Goal: Use online tool/utility: Utilize a website feature to perform a specific function

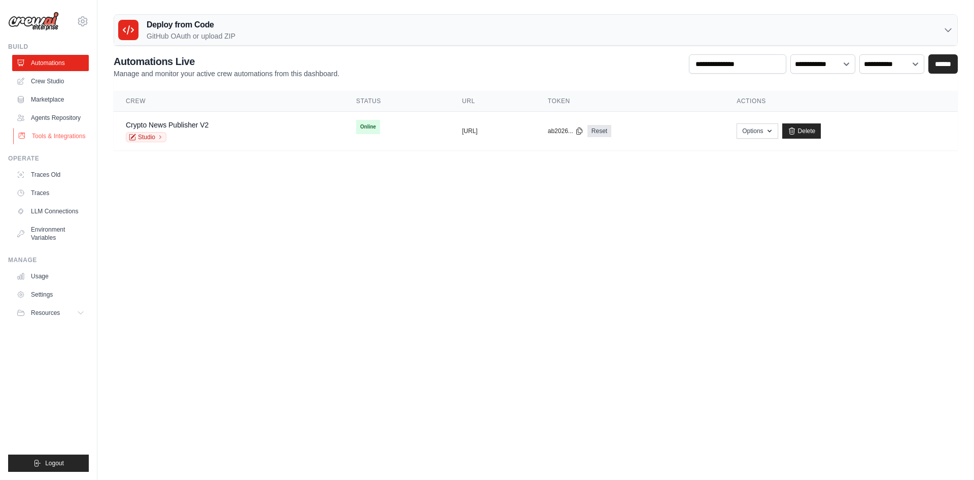
click at [52, 128] on link "Tools & Integrations" at bounding box center [51, 136] width 77 height 16
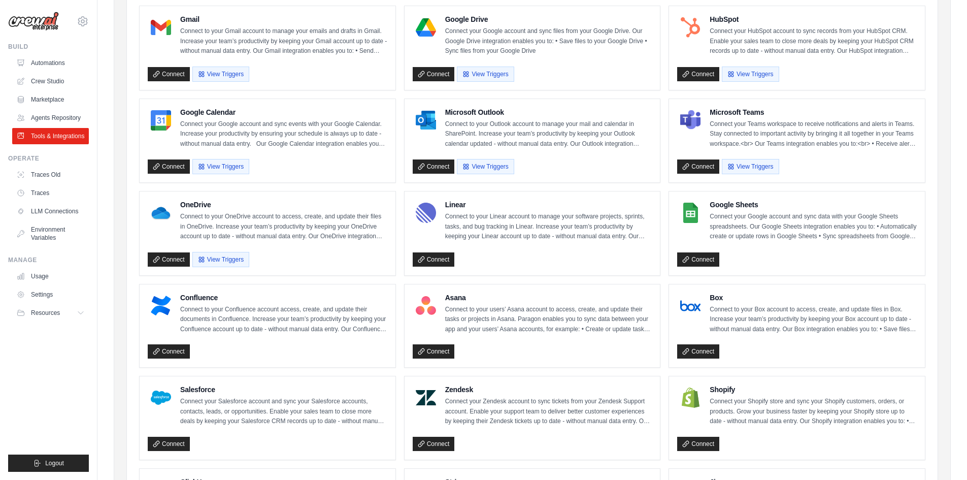
scroll to position [101, 0]
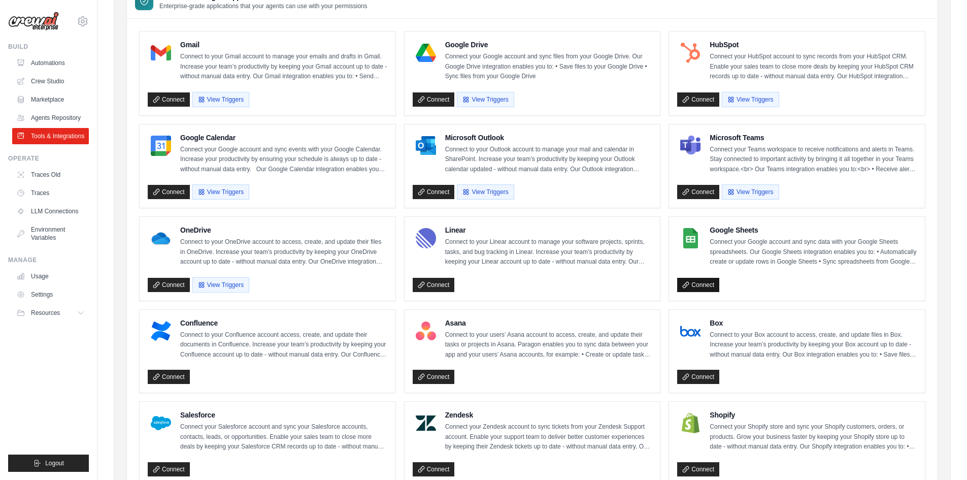
click at [718, 283] on link "Connect" at bounding box center [698, 285] width 42 height 14
click at [54, 105] on link "Marketplace" at bounding box center [51, 99] width 77 height 16
click at [53, 105] on link "Marketplace" at bounding box center [51, 99] width 77 height 16
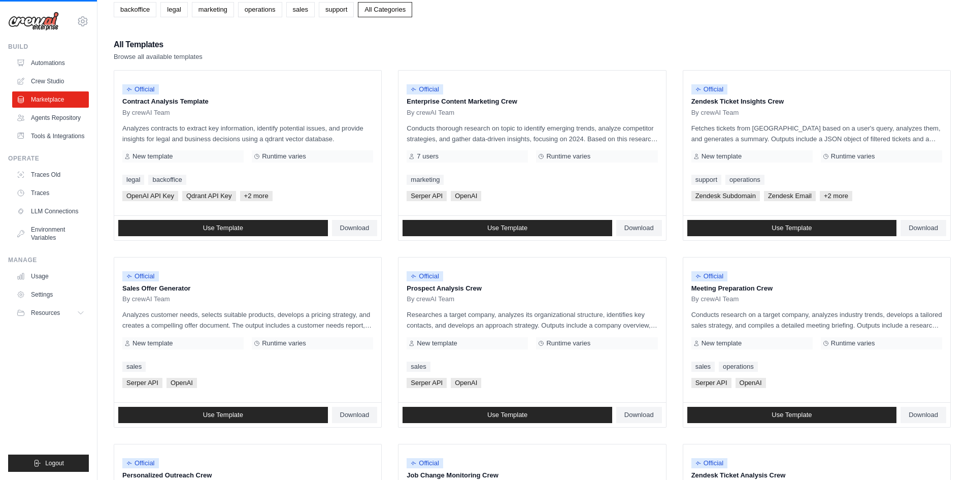
click at [49, 112] on link "Agents Repository" at bounding box center [50, 118] width 77 height 16
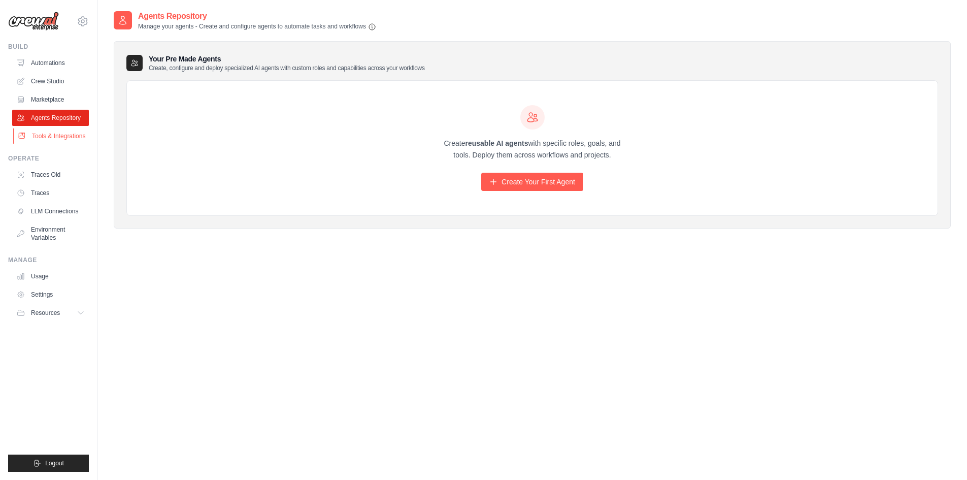
click at [52, 137] on link "Tools & Integrations" at bounding box center [51, 136] width 77 height 16
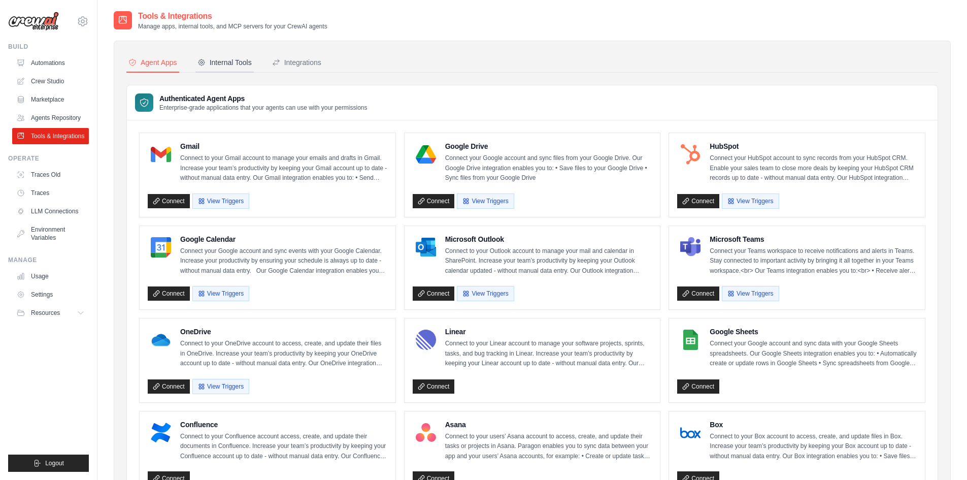
click at [246, 64] on div "Internal Tools" at bounding box center [224, 62] width 54 height 10
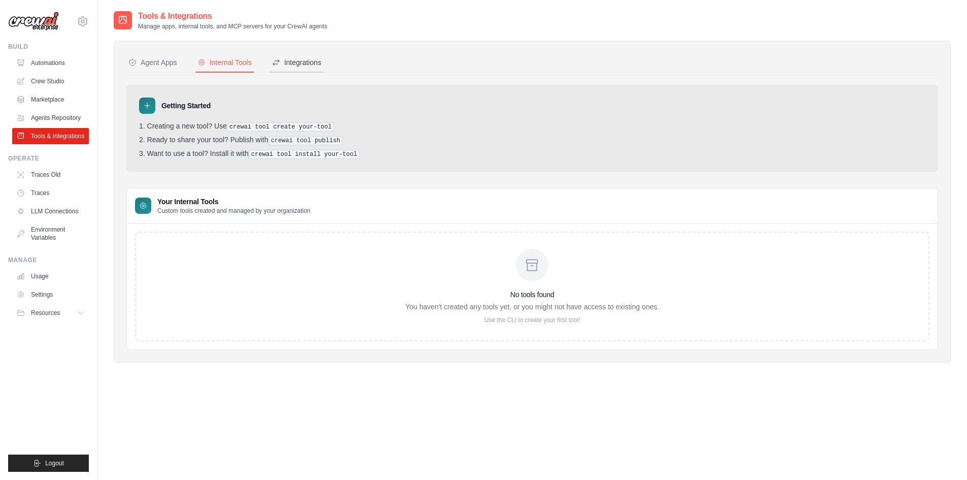
click at [284, 62] on div "Integrations" at bounding box center [296, 62] width 49 height 10
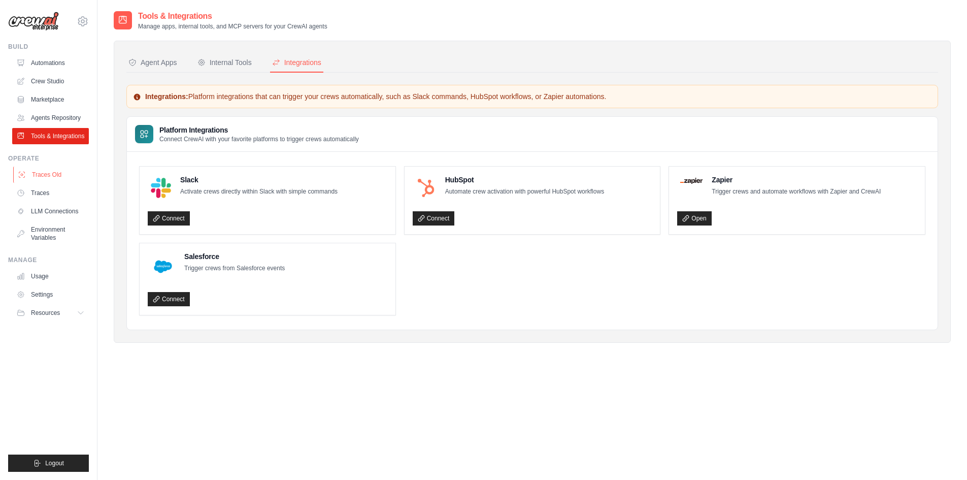
click at [60, 172] on link "Traces Old" at bounding box center [51, 174] width 77 height 16
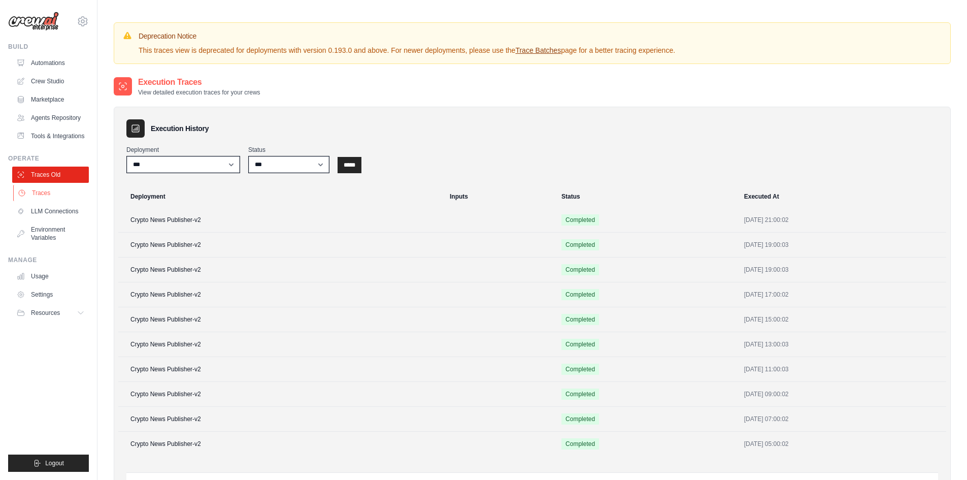
click at [49, 186] on link "Traces" at bounding box center [51, 193] width 77 height 16
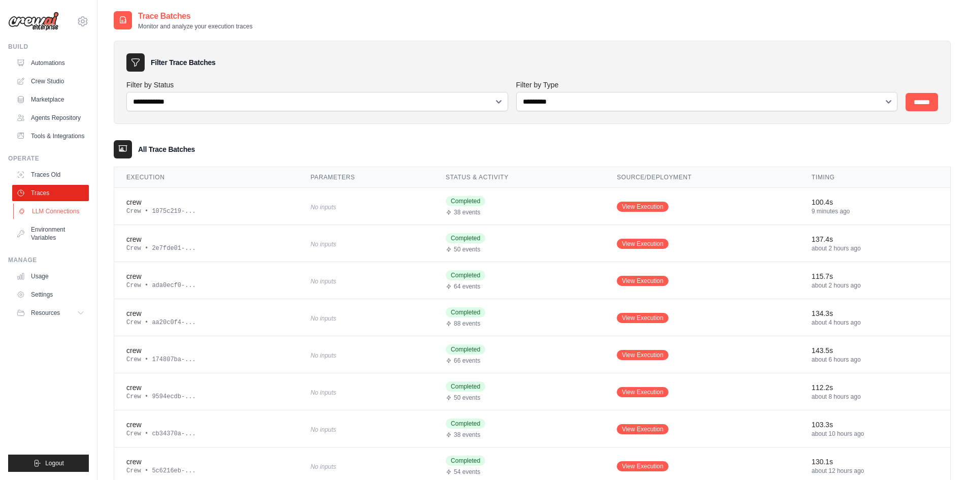
click at [47, 211] on link "LLM Connections" at bounding box center [51, 211] width 77 height 16
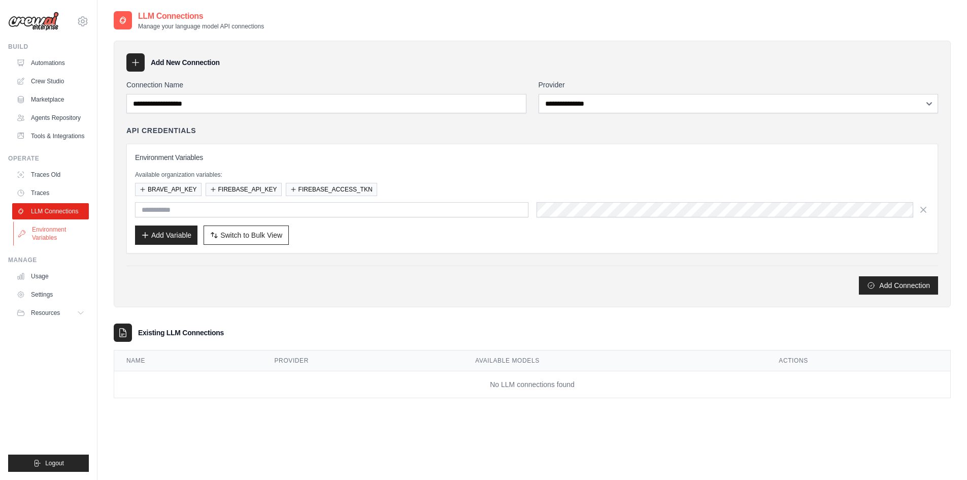
click at [48, 233] on link "Environment Variables" at bounding box center [51, 233] width 77 height 24
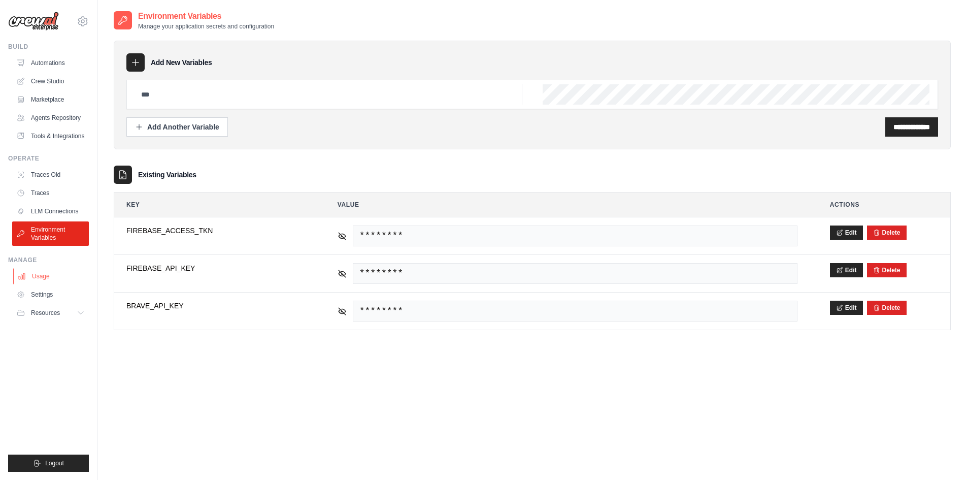
click at [48, 275] on link "Usage" at bounding box center [51, 276] width 77 height 16
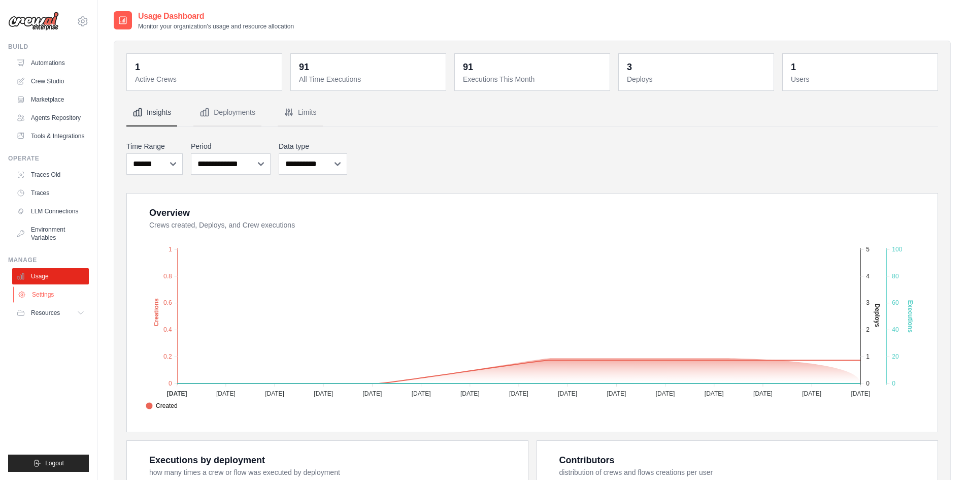
click at [48, 299] on link "Settings" at bounding box center [51, 294] width 77 height 16
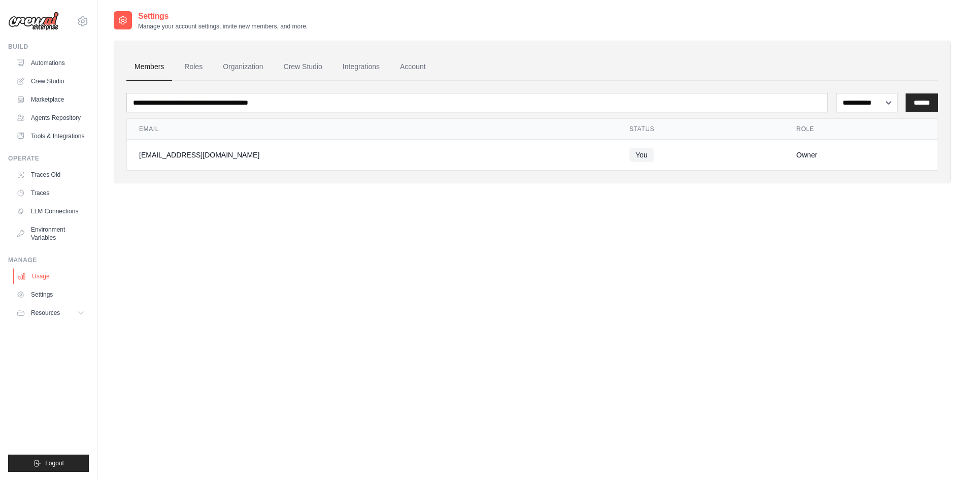
click at [55, 276] on link "Usage" at bounding box center [51, 276] width 77 height 16
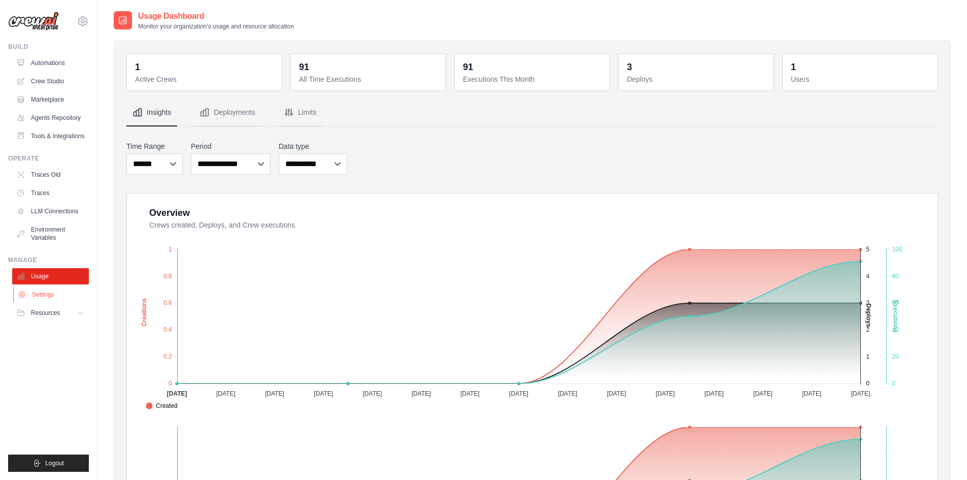
click at [49, 295] on link "Settings" at bounding box center [51, 294] width 77 height 16
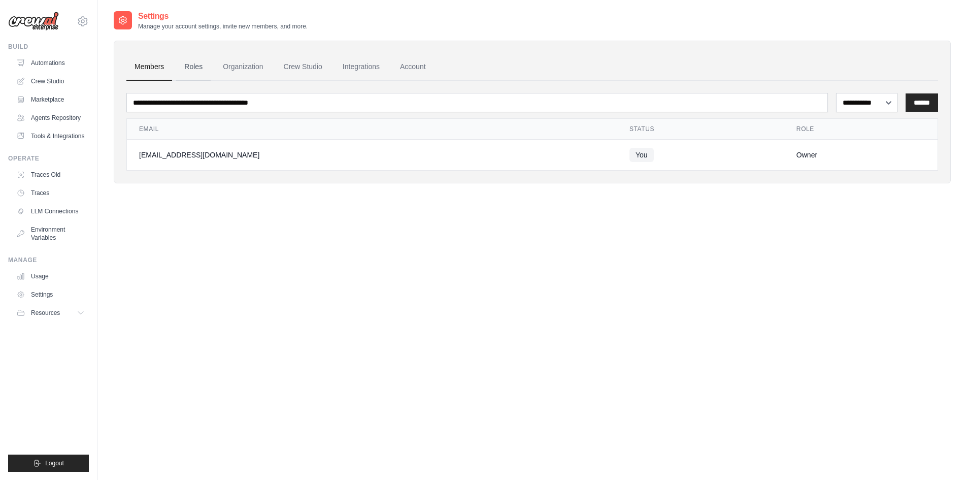
click at [193, 70] on link "Roles" at bounding box center [193, 66] width 35 height 27
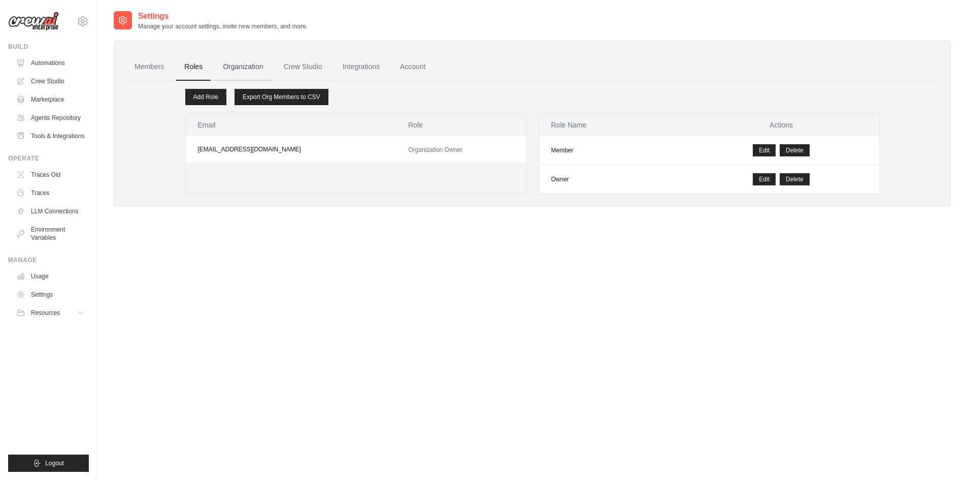
click at [228, 62] on link "Organization" at bounding box center [243, 66] width 56 height 27
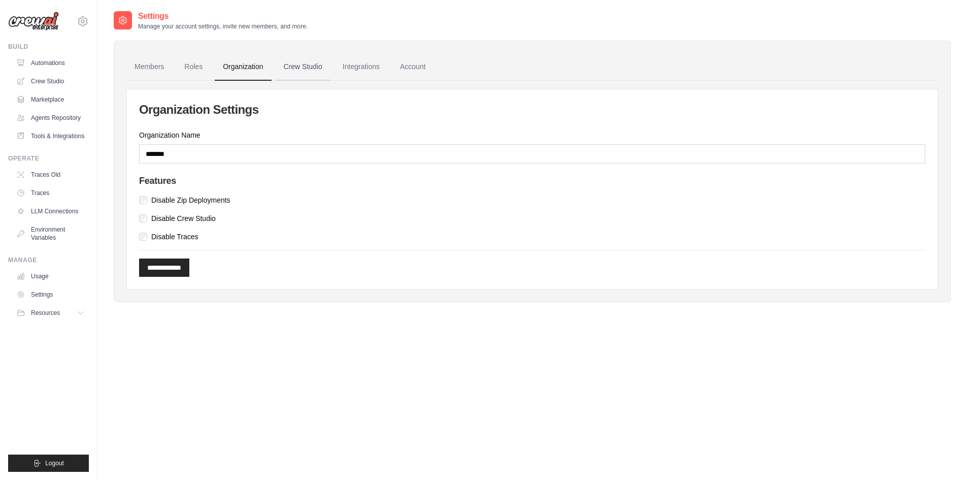
click at [314, 63] on link "Crew Studio" at bounding box center [303, 66] width 55 height 27
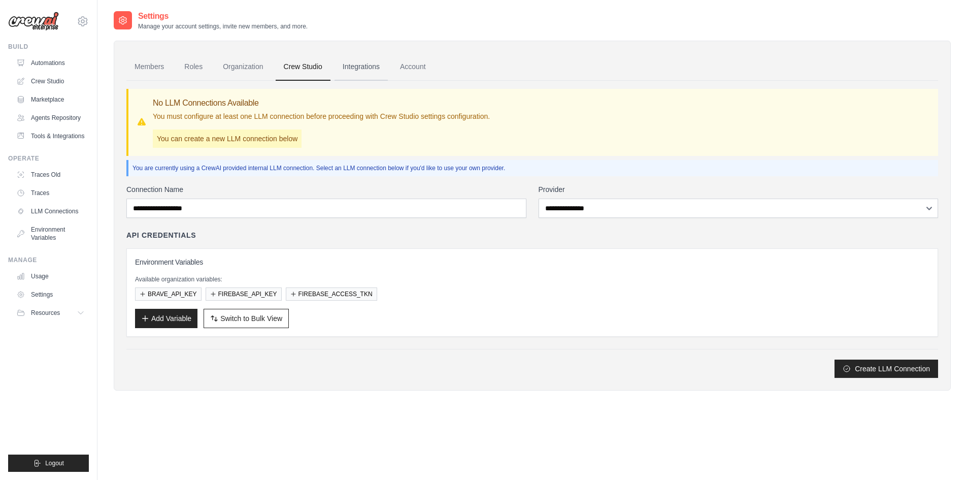
click at [362, 71] on link "Integrations" at bounding box center [360, 66] width 53 height 27
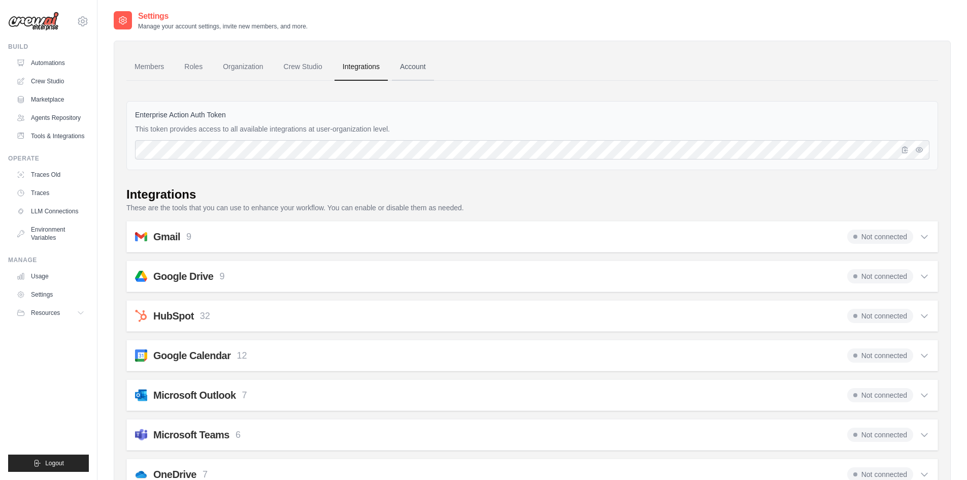
click at [401, 67] on link "Account" at bounding box center [413, 66] width 42 height 27
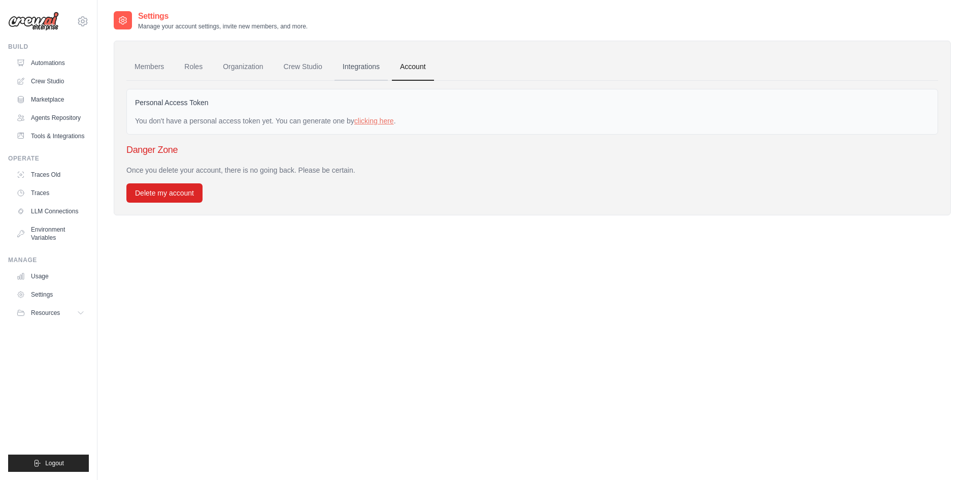
click at [366, 75] on link "Integrations" at bounding box center [360, 66] width 53 height 27
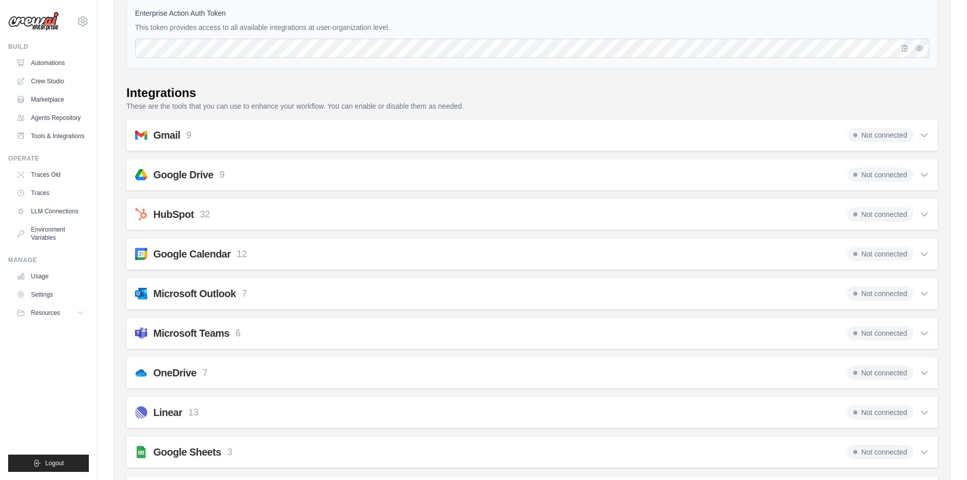
scroll to position [254, 0]
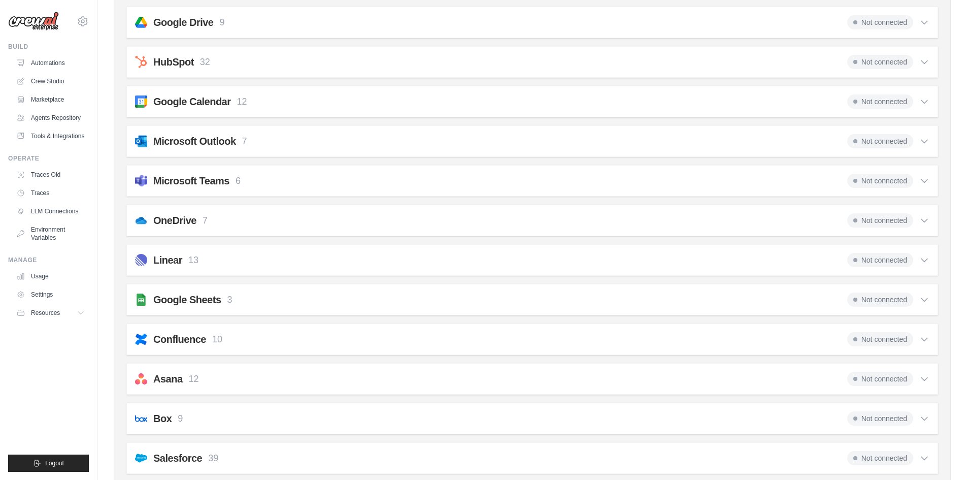
click at [841, 302] on div "Google Sheets 3 Not connected" at bounding box center [532, 299] width 794 height 14
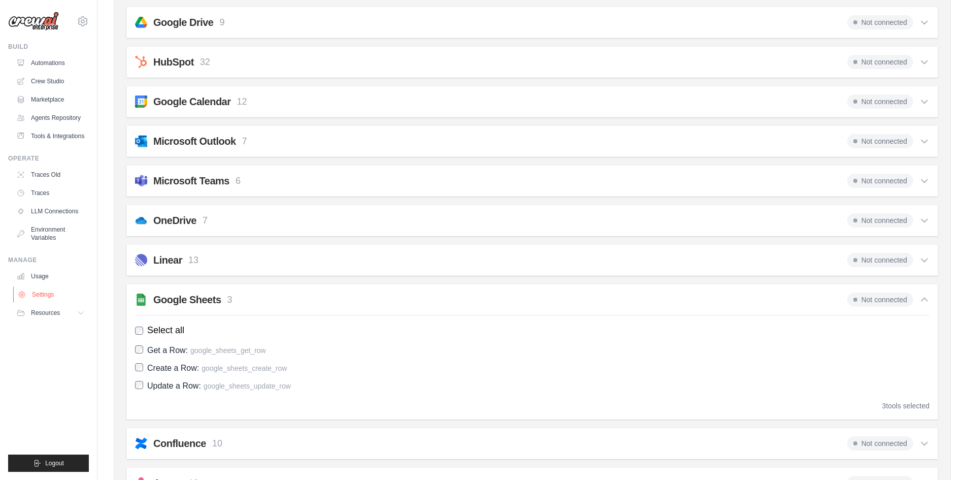
click at [31, 290] on link "Settings" at bounding box center [51, 294] width 77 height 16
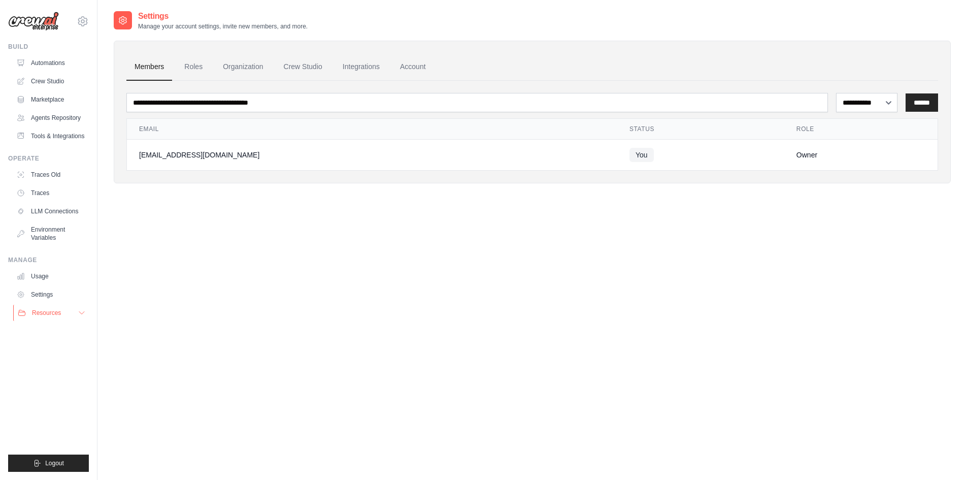
click at [32, 320] on button "Resources" at bounding box center [51, 312] width 77 height 16
click at [61, 60] on link "Automations" at bounding box center [51, 63] width 77 height 16
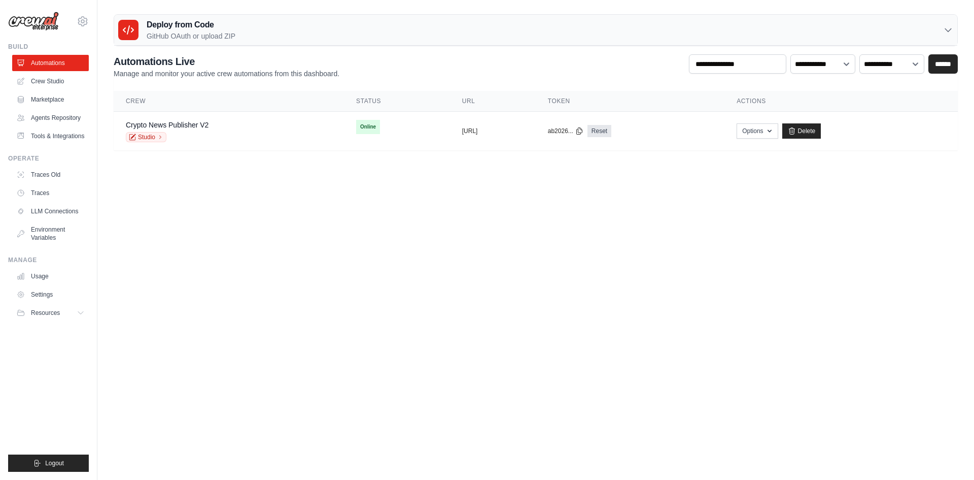
click at [118, 21] on div "Deploy from Code GitHub OAuth or upload ZIP" at bounding box center [535, 30] width 843 height 31
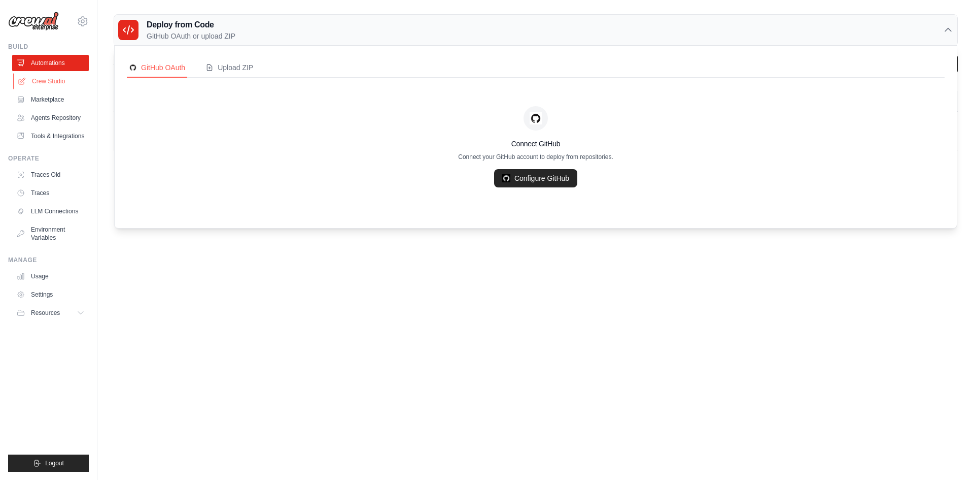
click at [61, 85] on link "Crew Studio" at bounding box center [51, 81] width 77 height 16
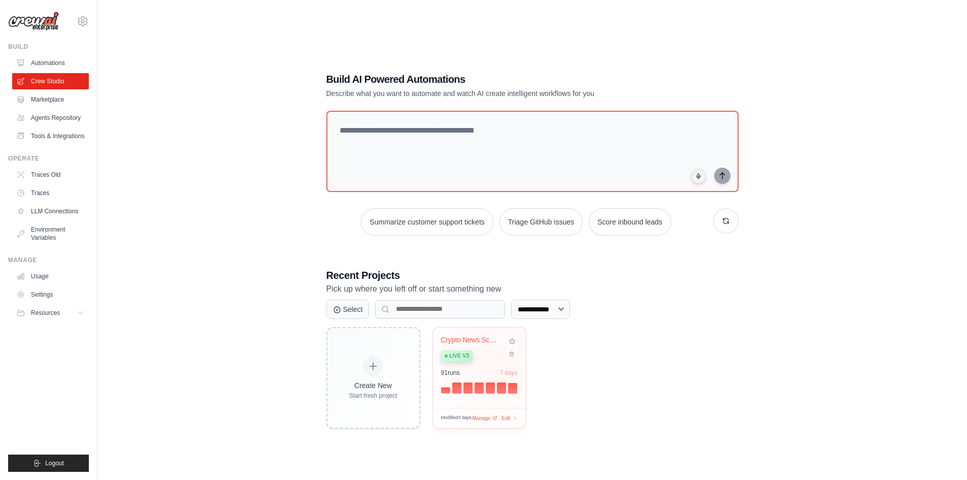
click at [493, 364] on div "Crypto News Scraper with URL Persis... Live v3" at bounding box center [471, 350] width 61 height 31
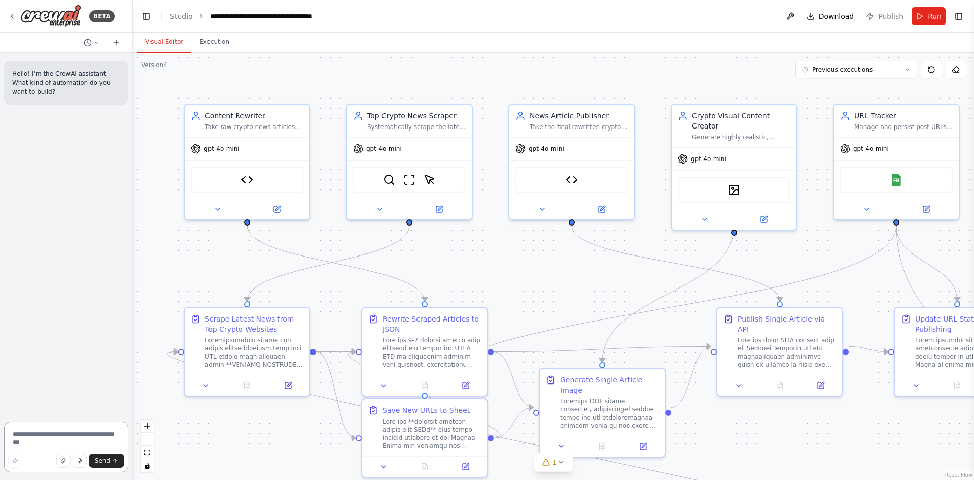
click at [77, 433] on textarea at bounding box center [66, 446] width 124 height 51
type textarea "**********"
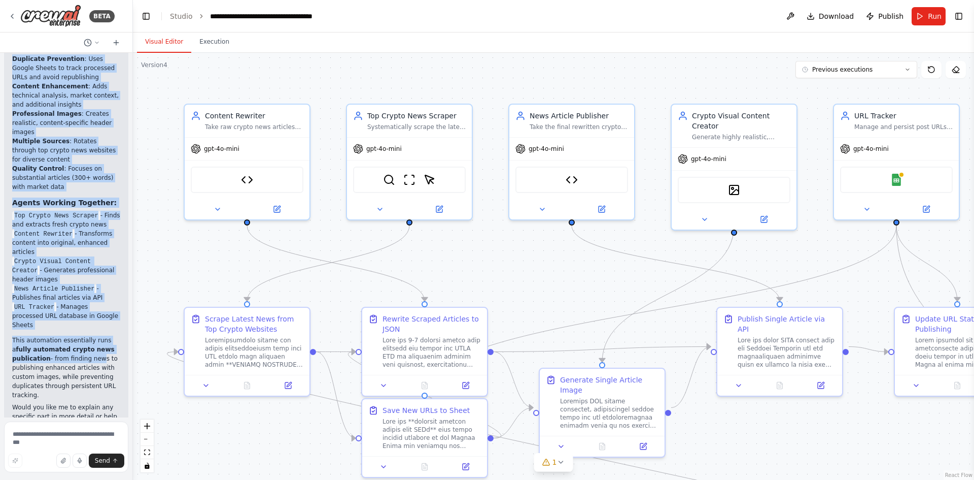
scroll to position [509, 0]
copy div "loremi Dolors Ametco Adip - Elitseddoeiusm temporin utl etdolo magnaali (EnimAd…"
drag, startPoint x: 24, startPoint y: 214, endPoint x: 93, endPoint y: 366, distance: 167.2
click at [93, 366] on div "Based on the automation you currently have, here's what your crypto news automa…" at bounding box center [66, 92] width 108 height 673
